Goal: Information Seeking & Learning: Get advice/opinions

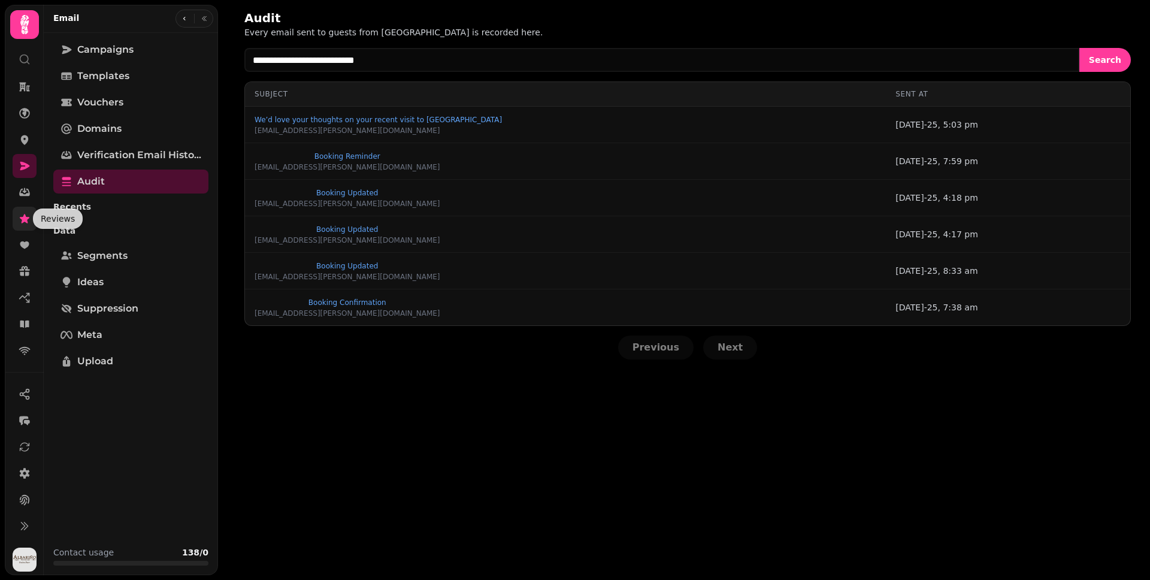
click at [22, 221] on icon at bounding box center [25, 218] width 10 height 9
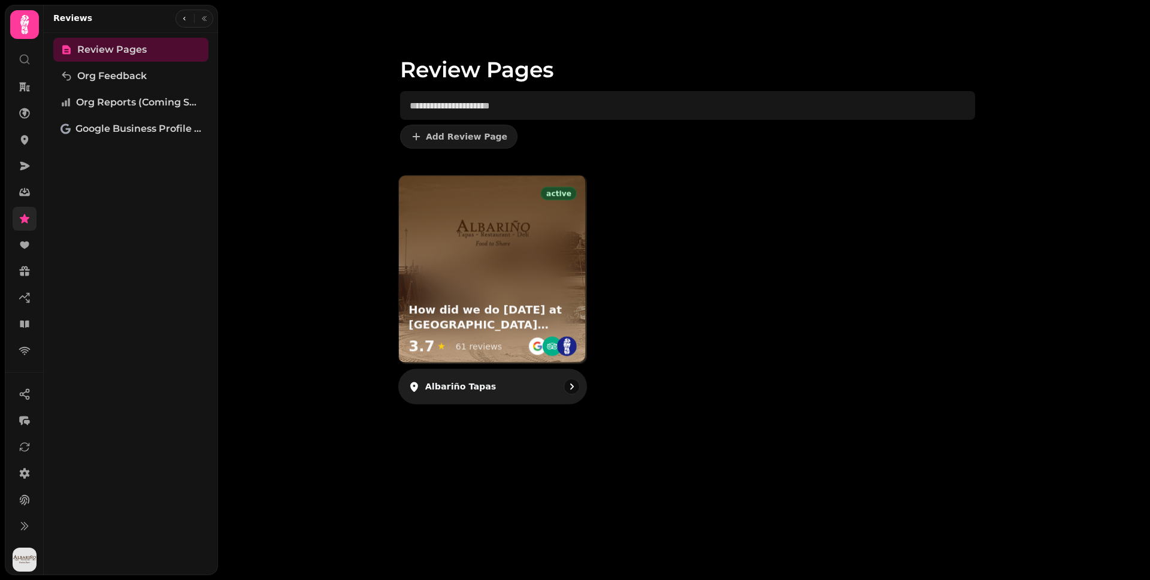
click at [486, 253] on img at bounding box center [492, 234] width 78 height 78
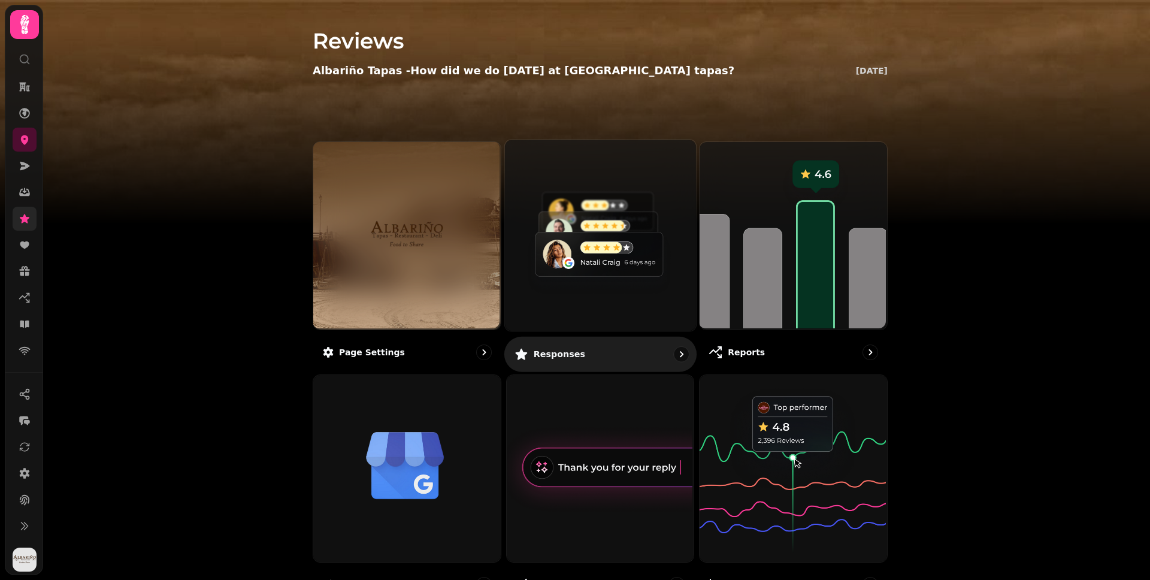
click at [531, 299] on img at bounding box center [598, 233] width 191 height 191
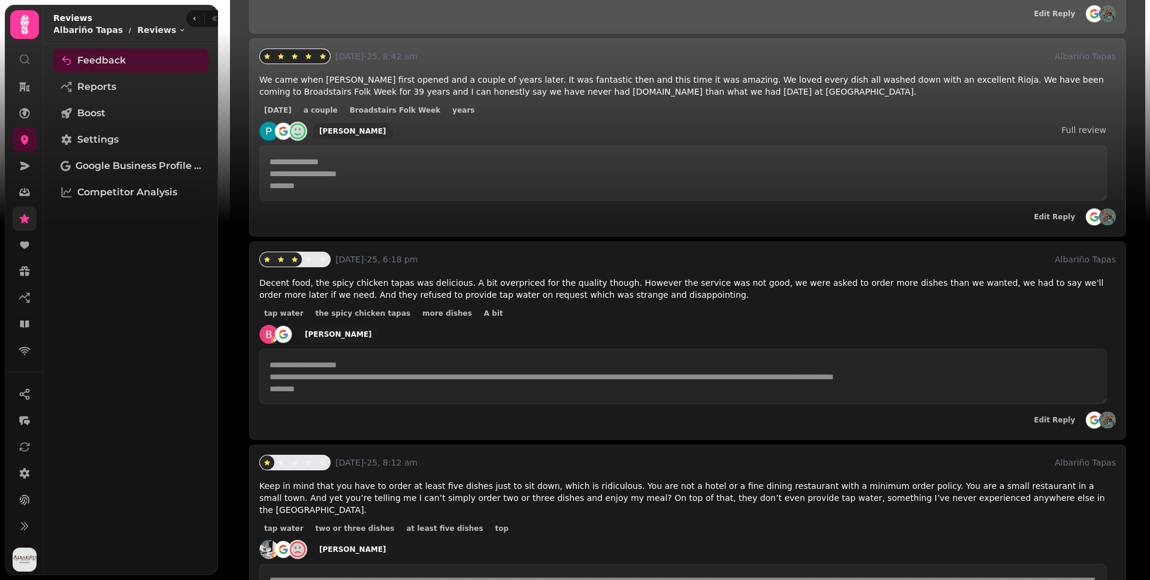
scroll to position [726, 0]
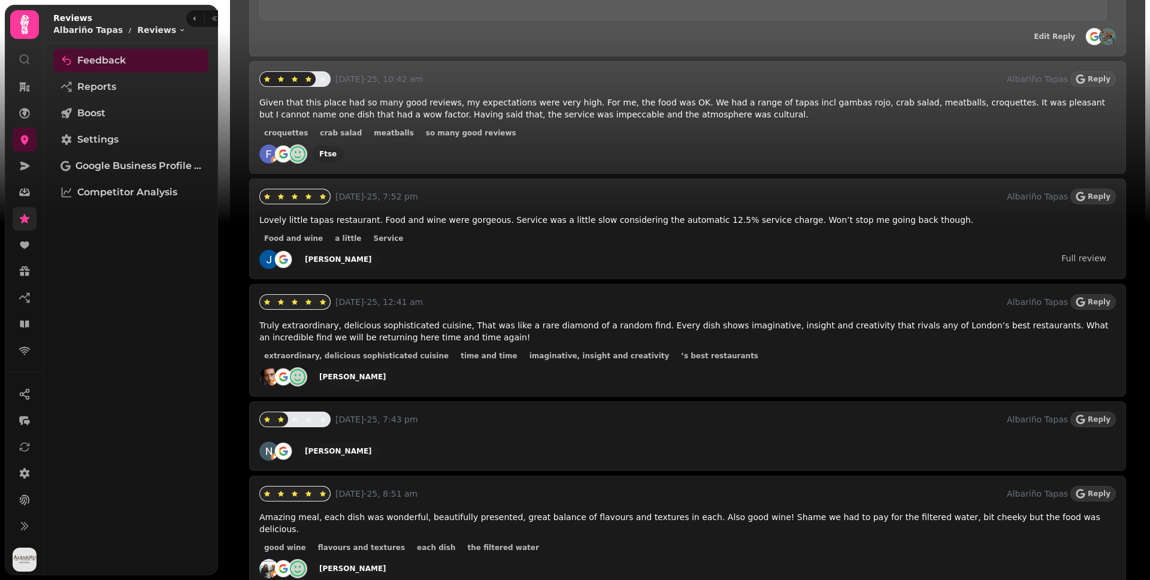
scroll to position [1662, 0]
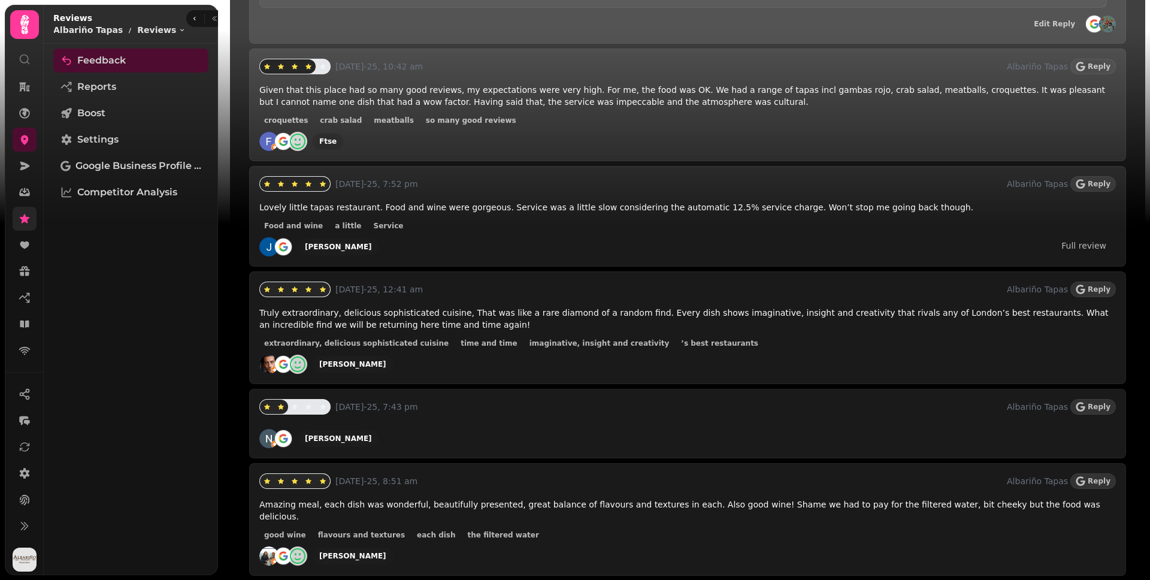
click at [582, 219] on div "Lovely little tapas restaurant. Food and wine were gorgeous. Service was a litt…" at bounding box center [687, 228] width 856 height 55
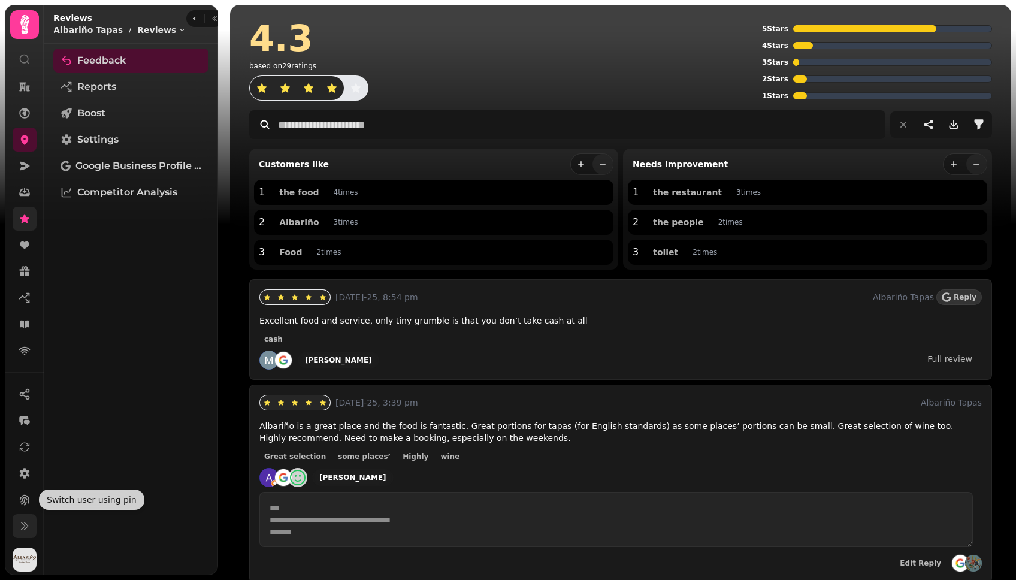
scroll to position [2, 0]
